Goal: Task Accomplishment & Management: Manage account settings

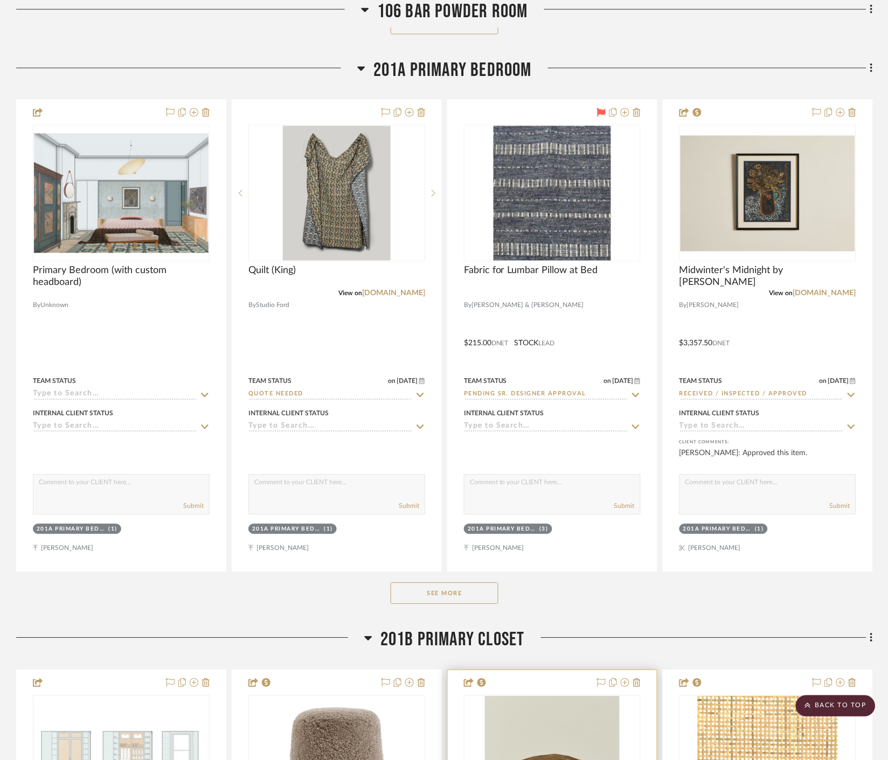
scroll to position [9455, 0]
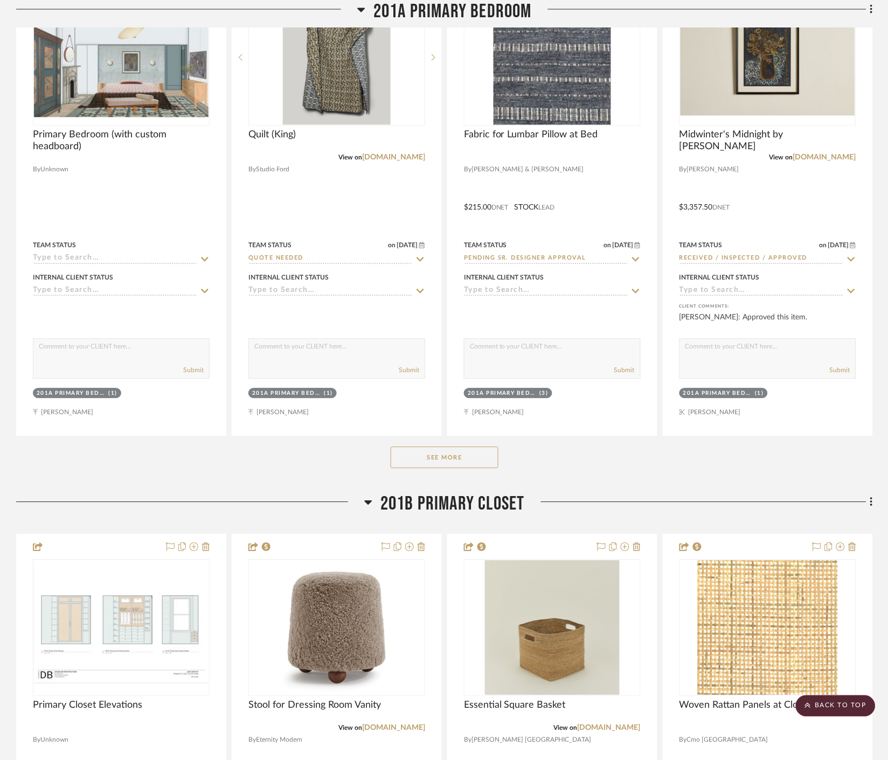
click at [471, 449] on button "See More" at bounding box center [444, 458] width 108 height 22
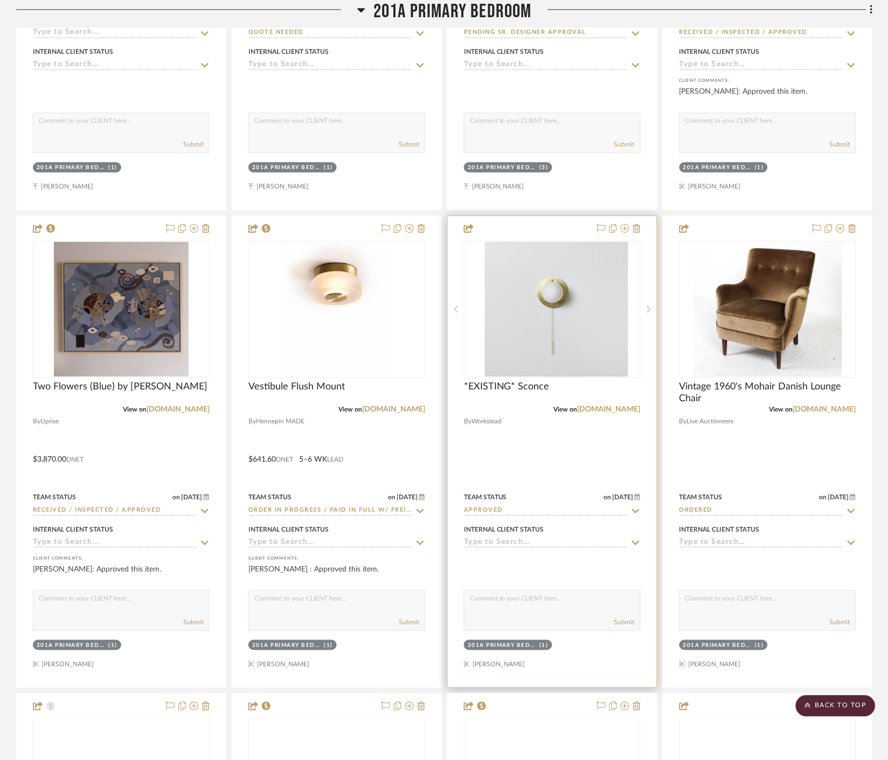
scroll to position [9754, 0]
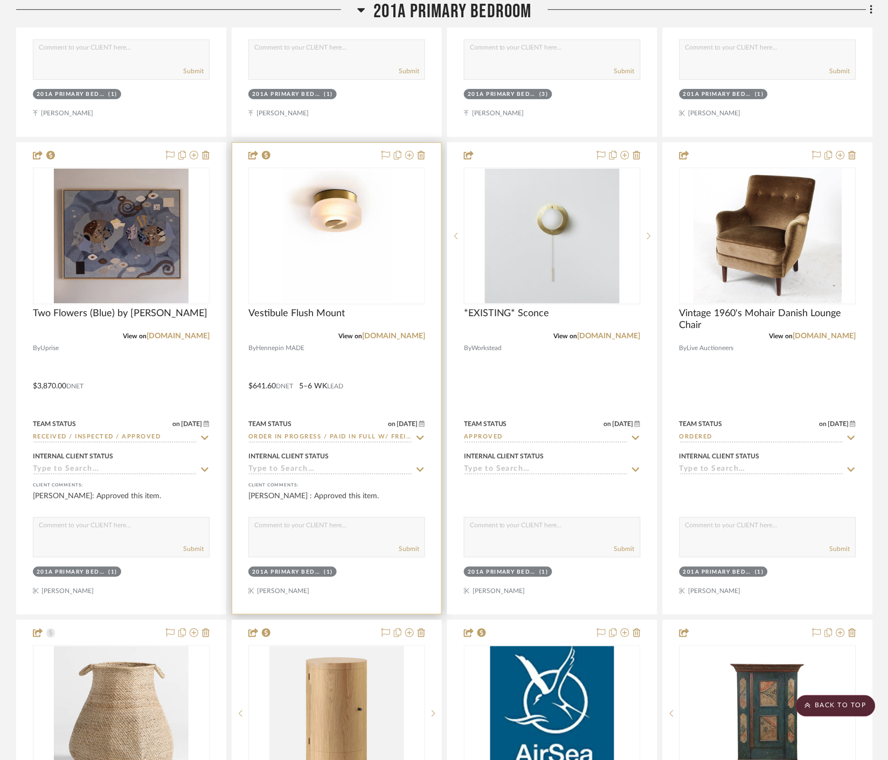
click at [392, 250] on div "0" at bounding box center [337, 236] width 176 height 136
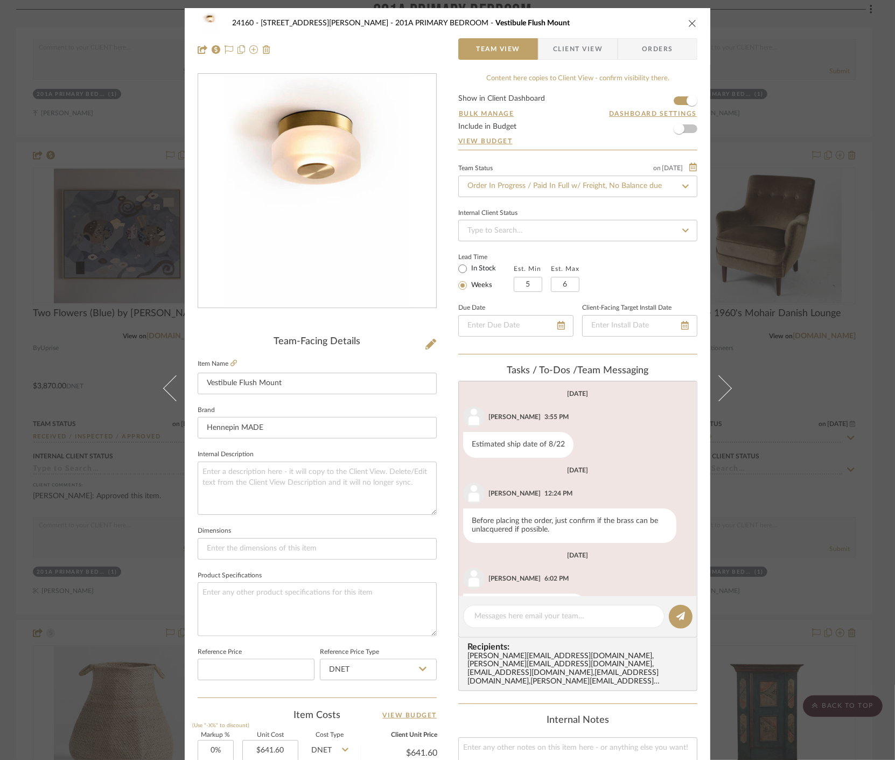
scroll to position [36, 0]
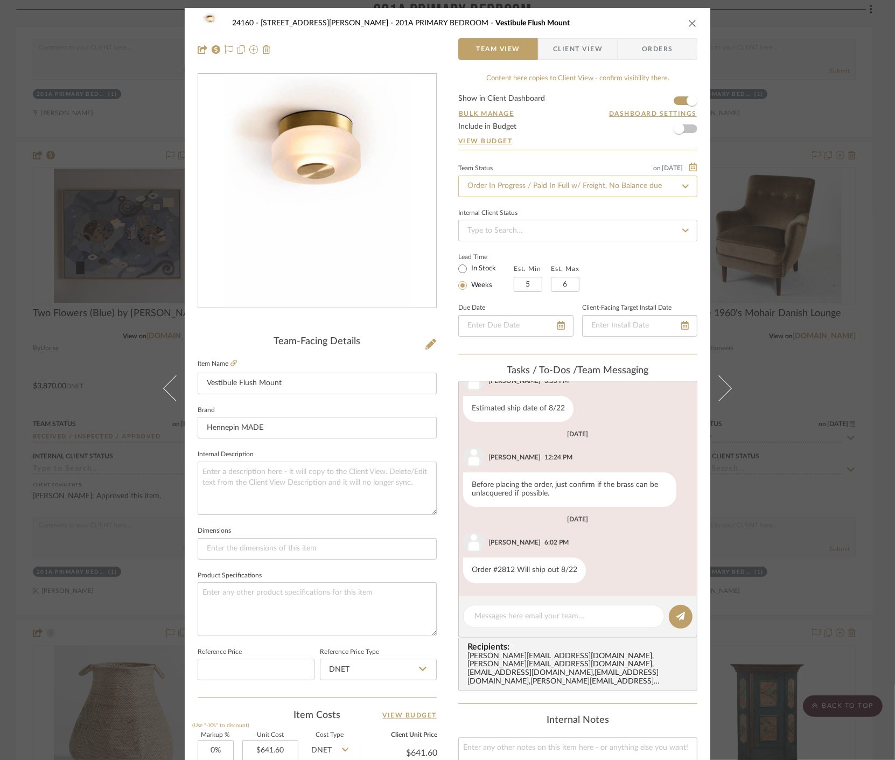
click at [634, 184] on input "Order In Progress / Paid In Full w/ Freight, No Balance due" at bounding box center [577, 187] width 239 height 22
type input "shipped"
click at [573, 239] on div "Shipped / In Transit" at bounding box center [574, 242] width 238 height 27
type input "[DATE]"
type input "Shipped / In Transit"
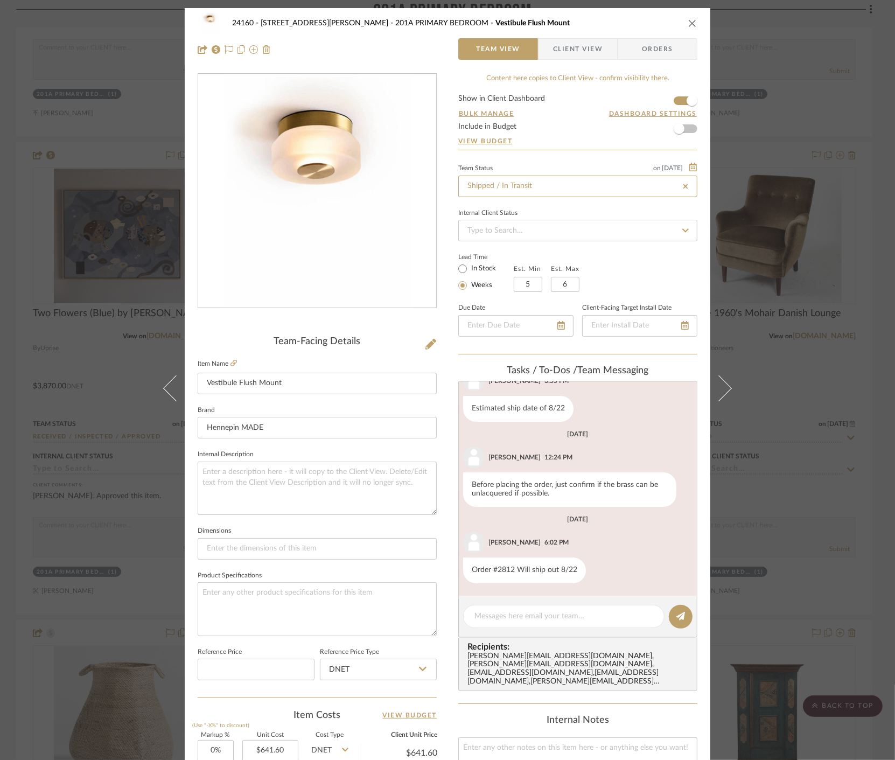
type input "[DATE]"
type input "Shipped / In Transit"
click at [544, 620] on textarea at bounding box center [563, 616] width 179 height 11
paste textarea "1Z9W488R0390451534"
type textarea "UPs tracking no. 1Z9W488R0390451534"
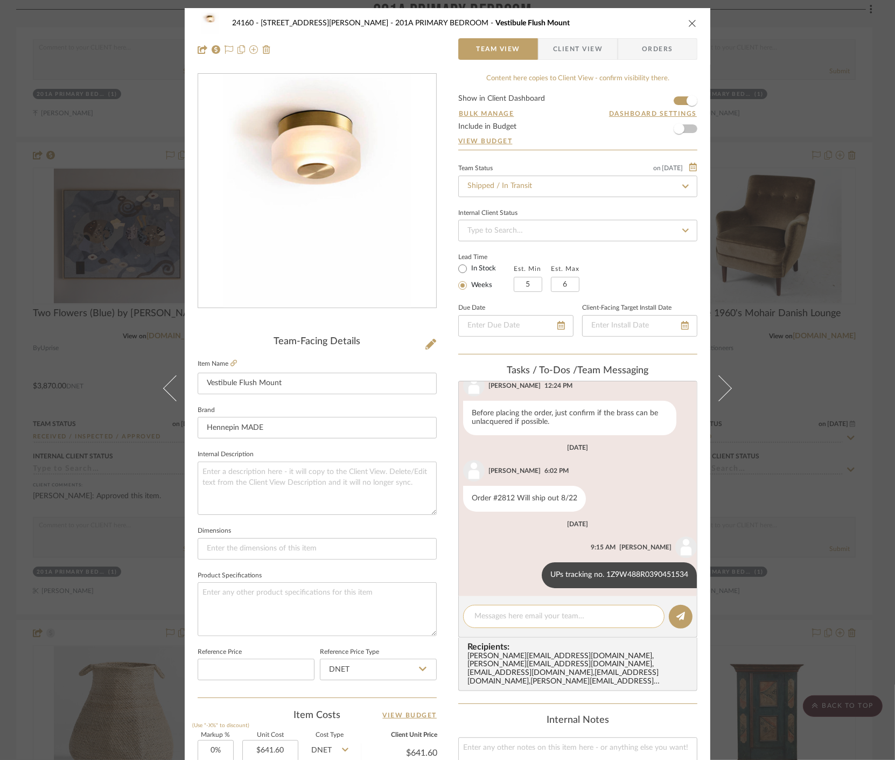
scroll to position [113, 0]
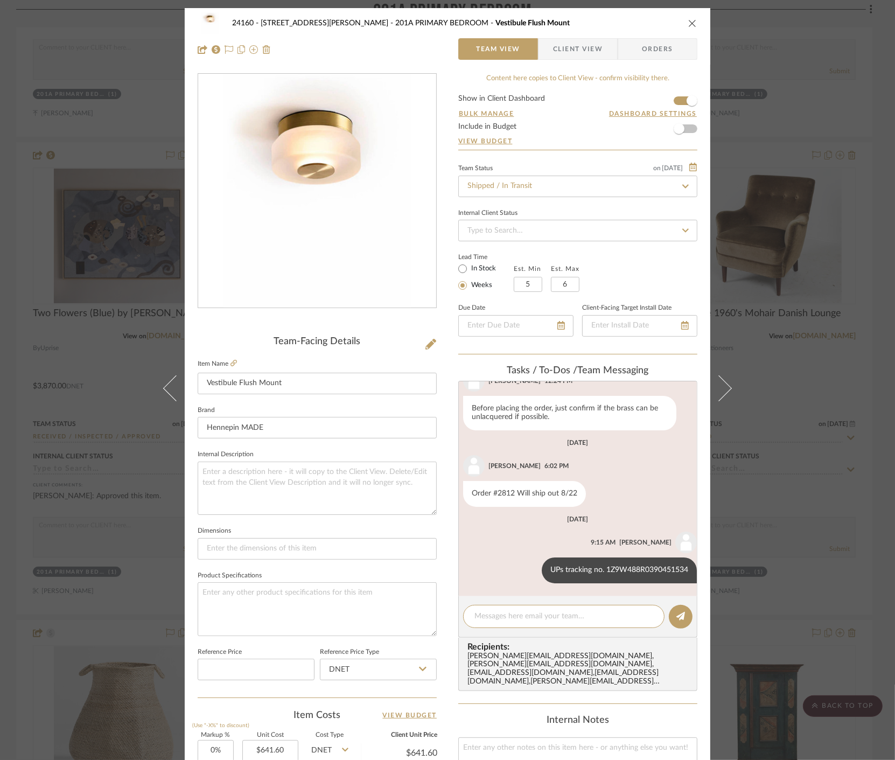
click at [688, 20] on icon "close" at bounding box center [692, 23] width 9 height 9
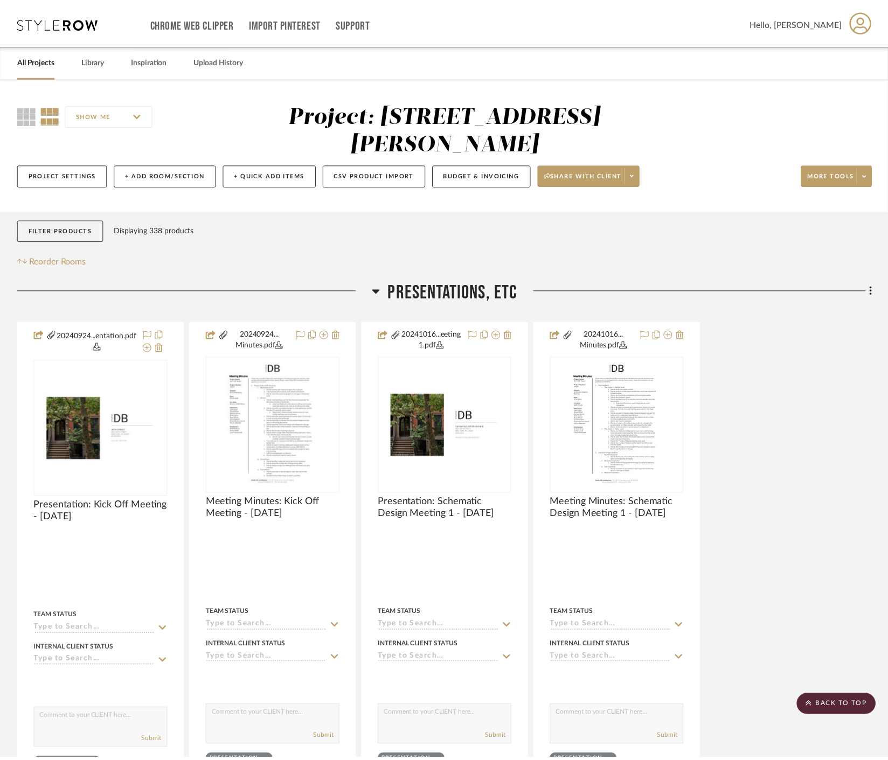
scroll to position [9754, 0]
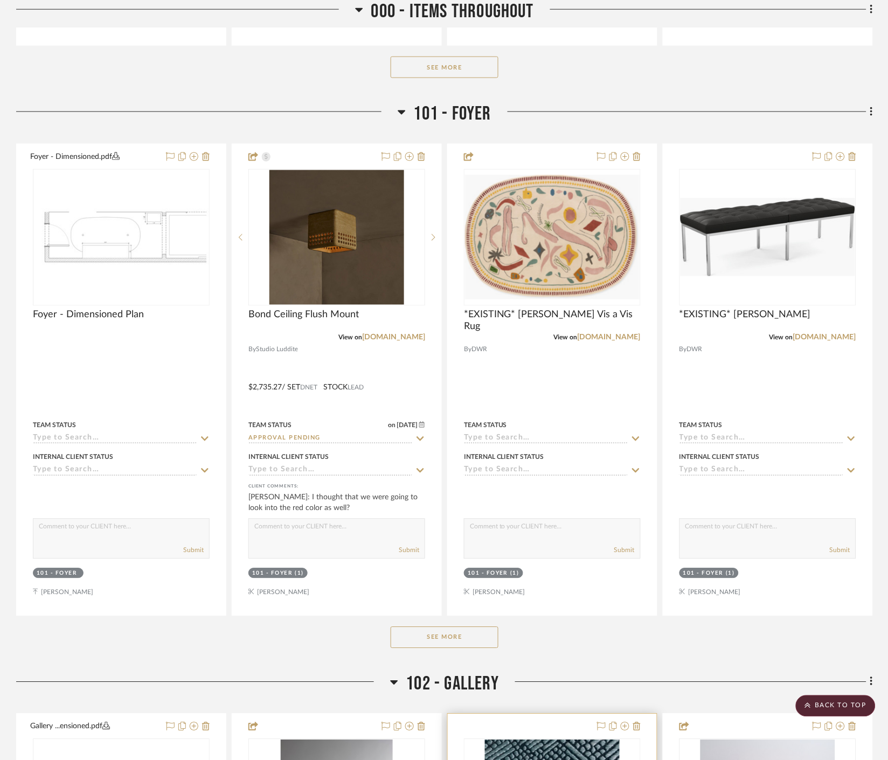
scroll to position [1197, 0]
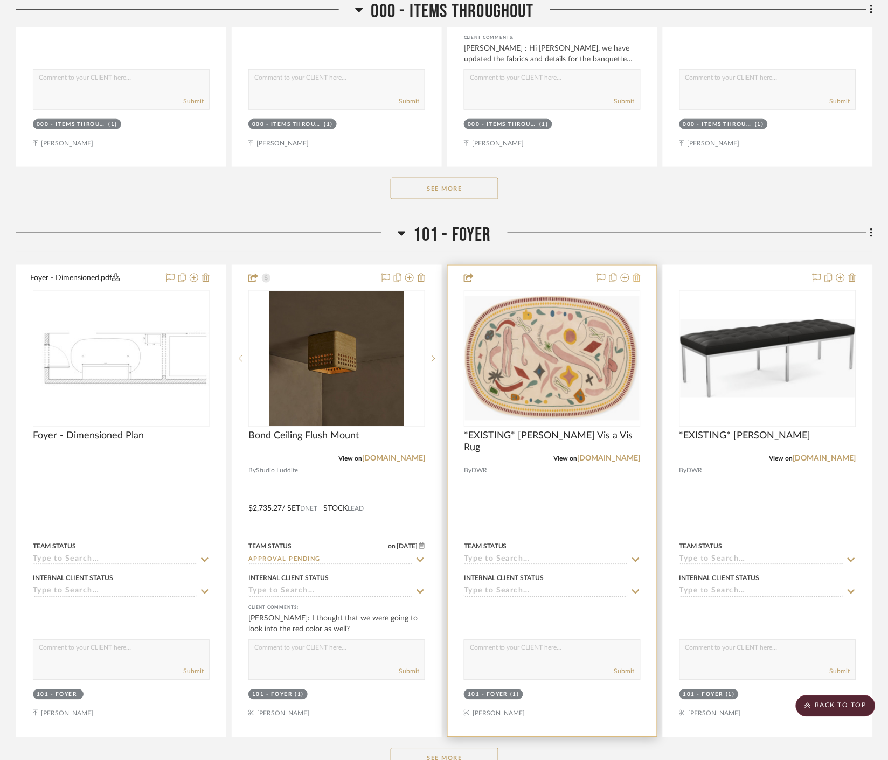
click at [634, 277] on icon at bounding box center [637, 278] width 8 height 9
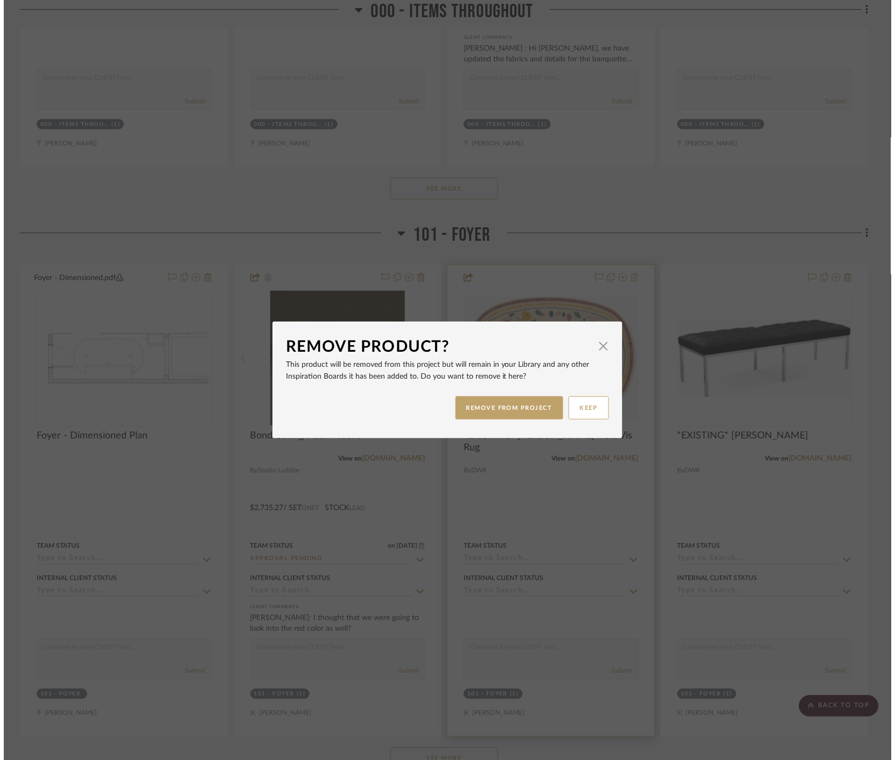
scroll to position [0, 0]
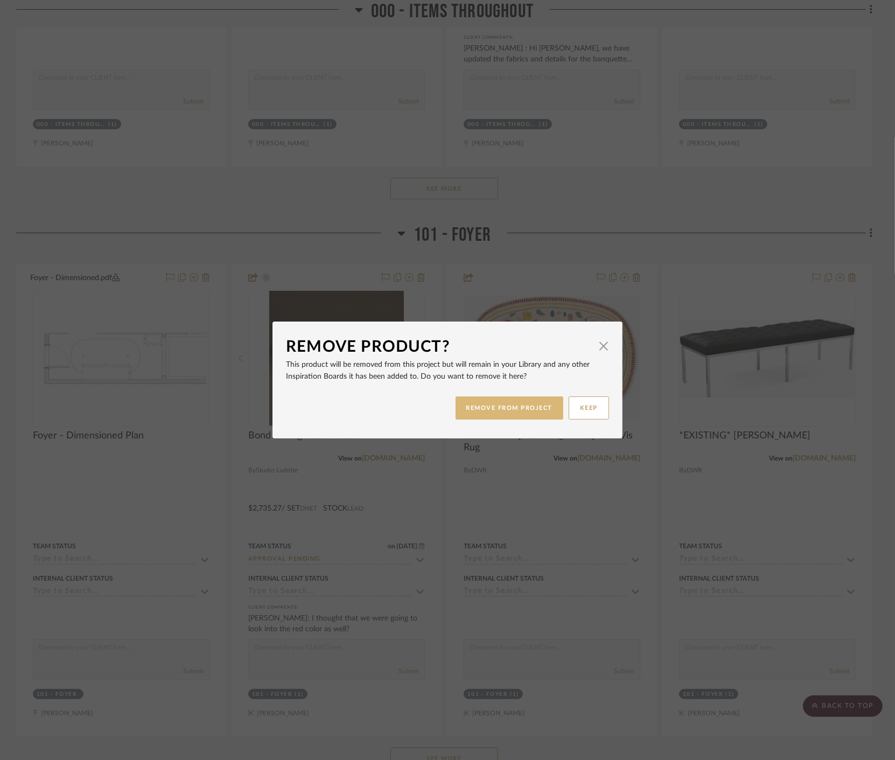
click at [517, 410] on button "REMOVE FROM PROJECT" at bounding box center [510, 407] width 108 height 23
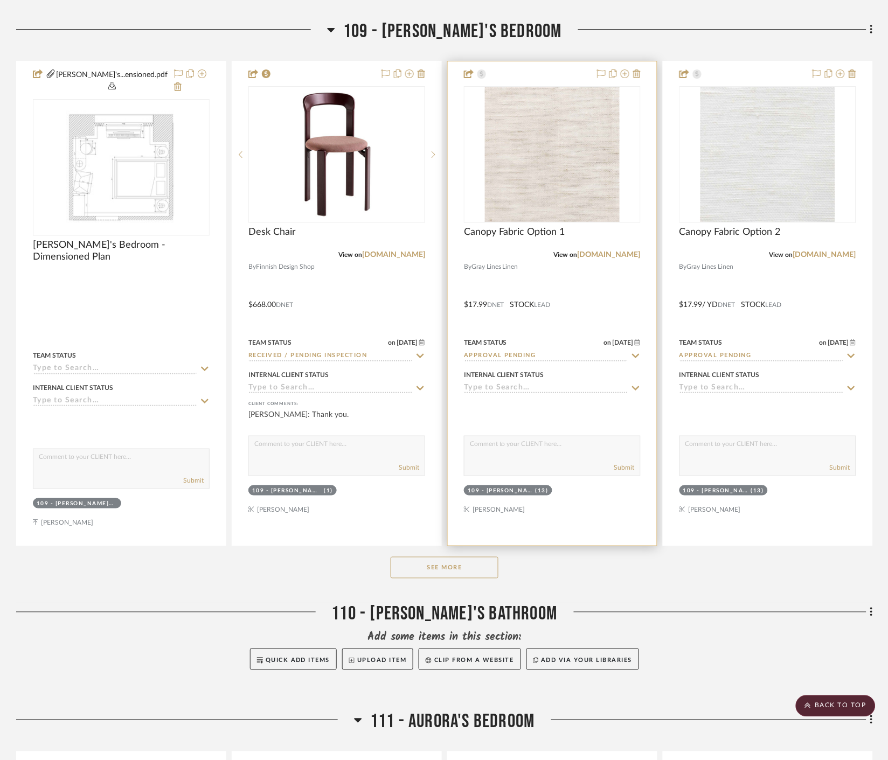
scroll to position [4847, 0]
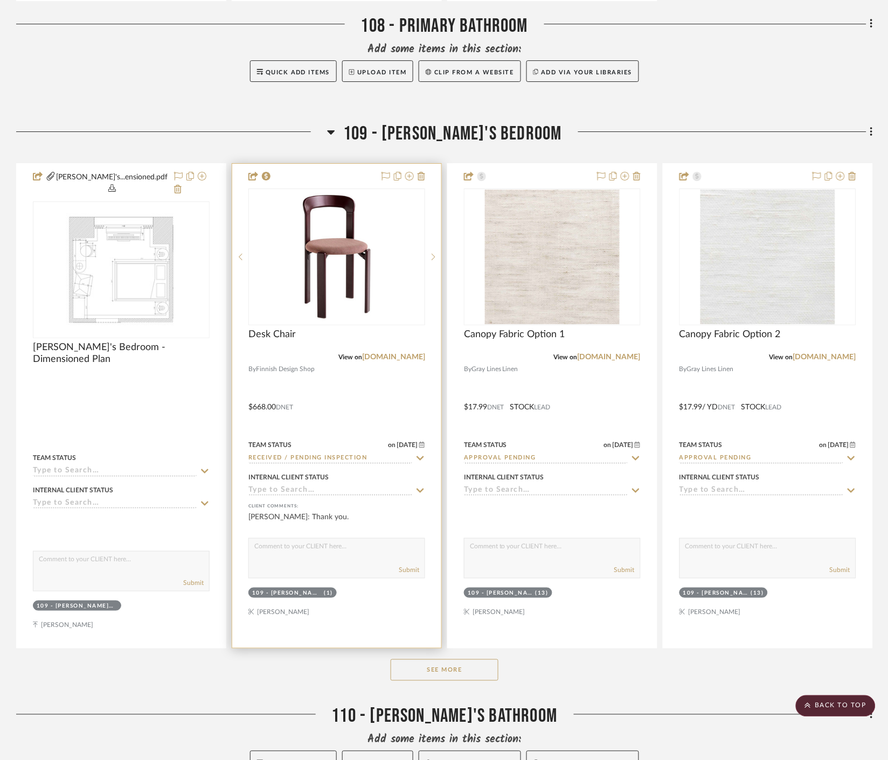
click at [419, 456] on icon at bounding box center [420, 458] width 10 height 9
type input "i"
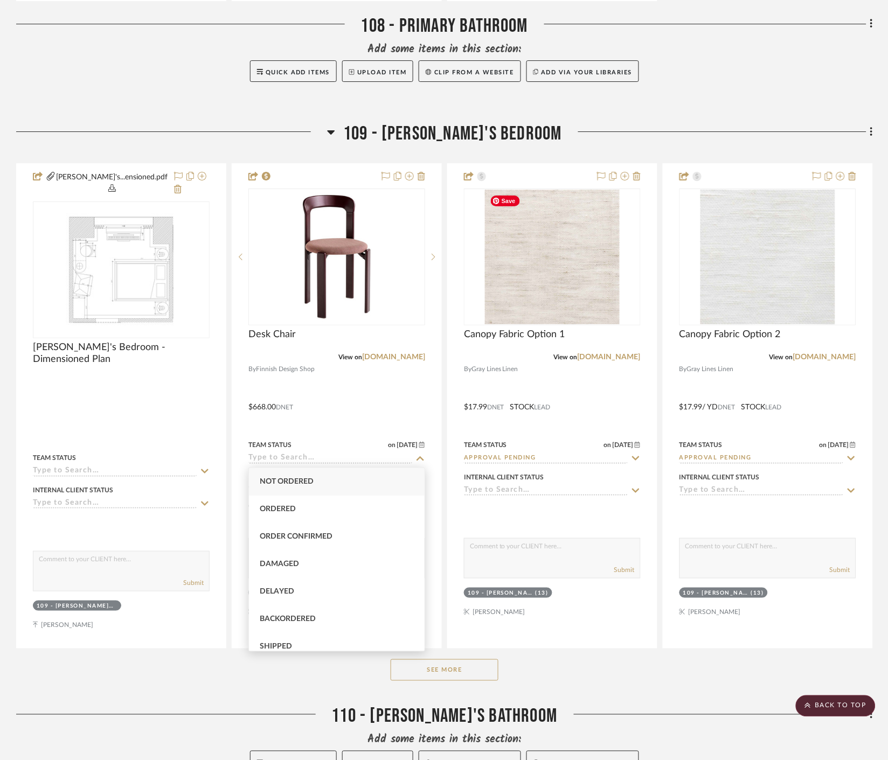
drag, startPoint x: 728, startPoint y: 57, endPoint x: 731, endPoint y: 47, distance: 10.4
click at [731, 47] on div "Add some items in this section:" at bounding box center [444, 49] width 856 height 15
type input "[DATE]"
